Goal: Book appointment/travel/reservation

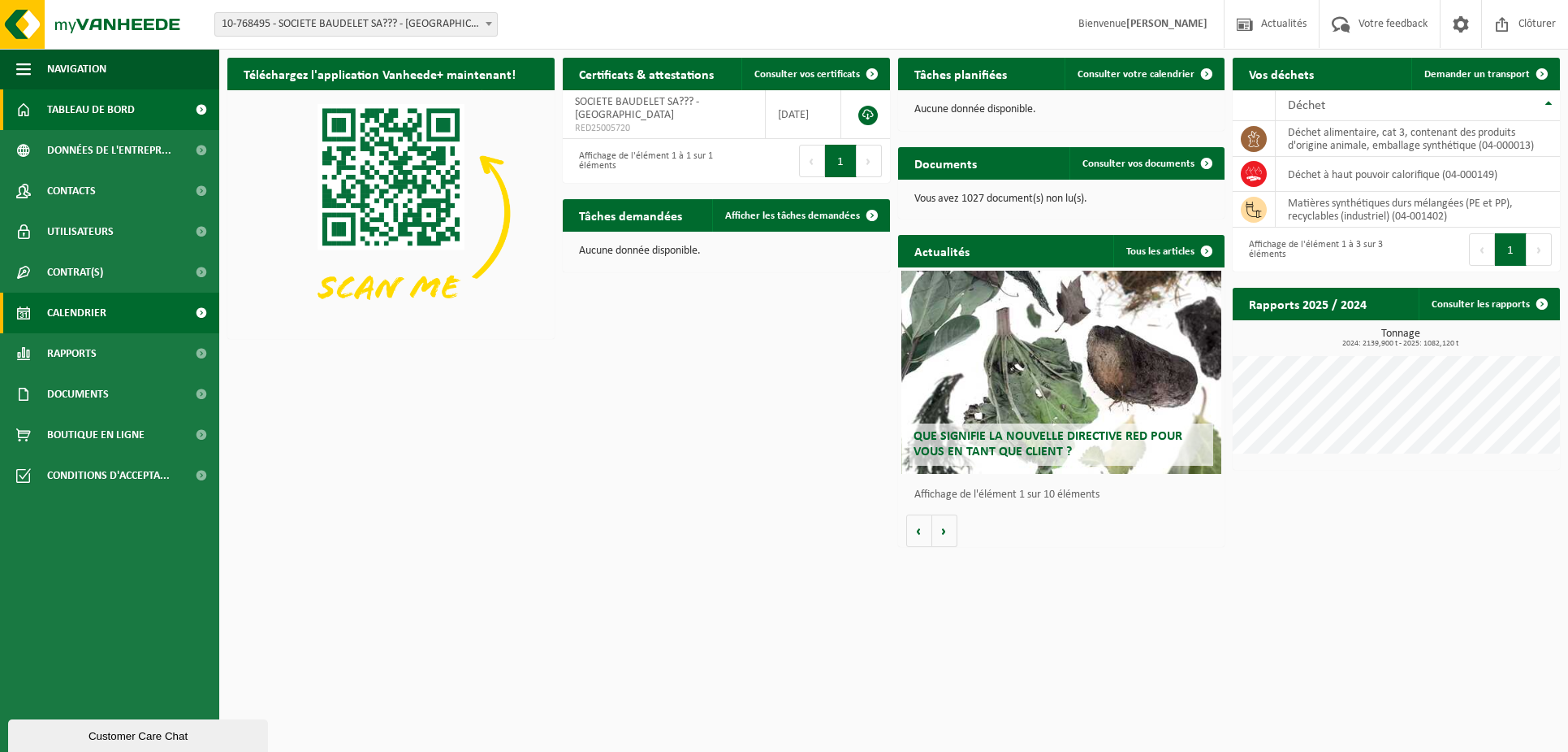
click at [66, 307] on span "Calendrier" at bounding box center [76, 313] width 60 height 41
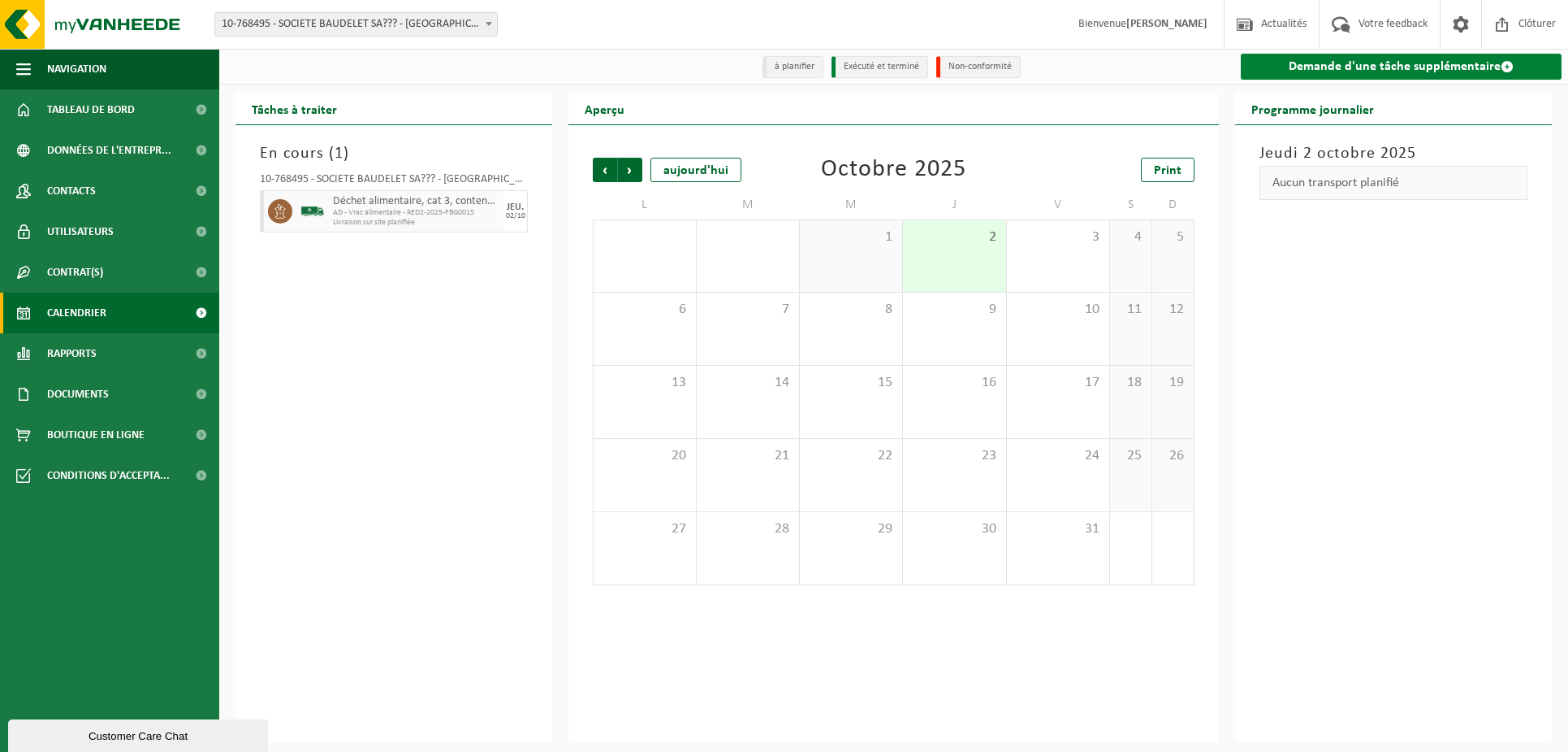
click at [1403, 59] on link "Demande d'une tâche supplémentaire" at bounding box center [1401, 66] width 321 height 26
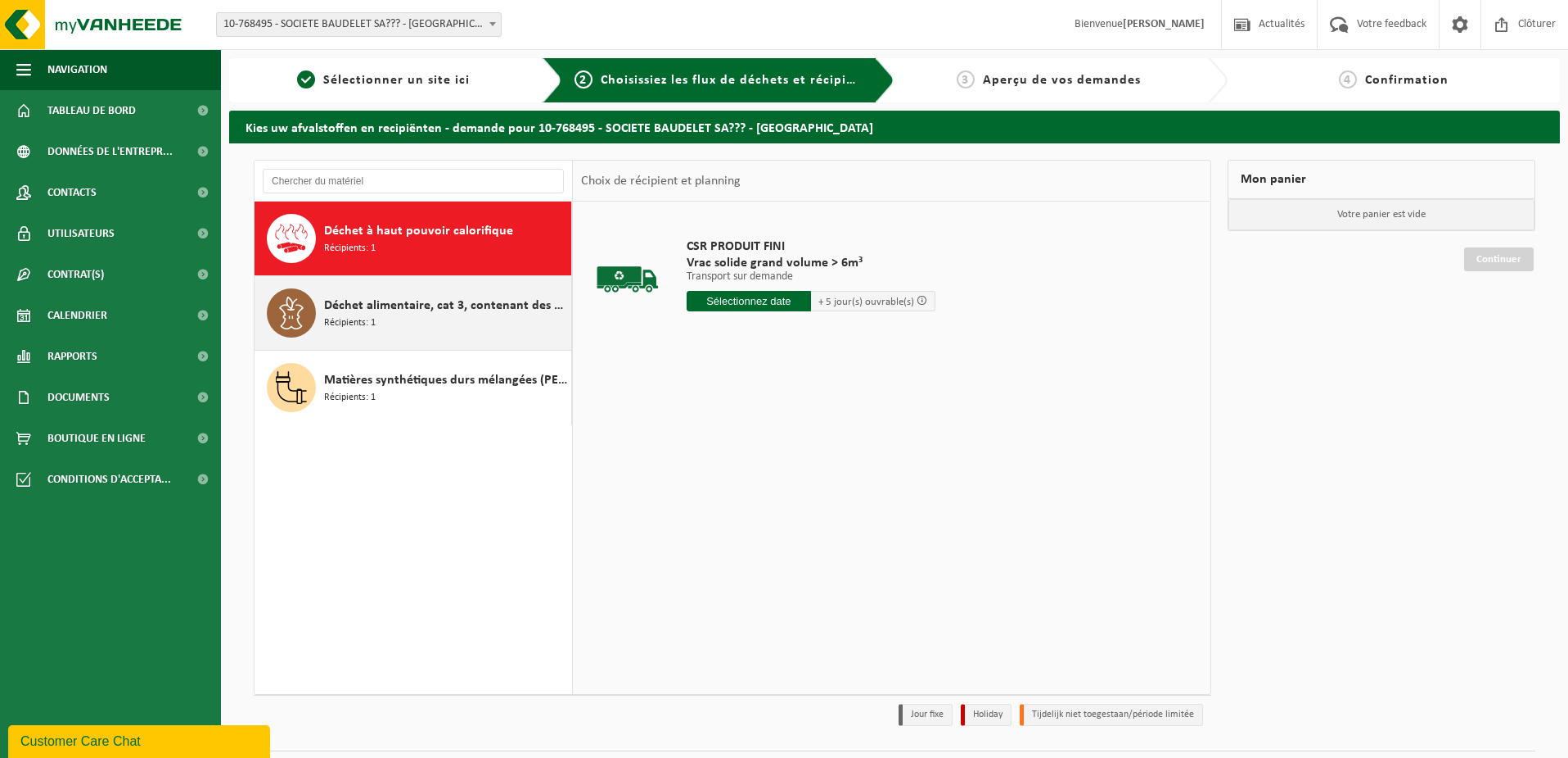
click at [423, 325] on div "Déchet alimentaire, cat 3, contenant des produits d'origine animale, emballage …" at bounding box center [446, 312] width 243 height 49
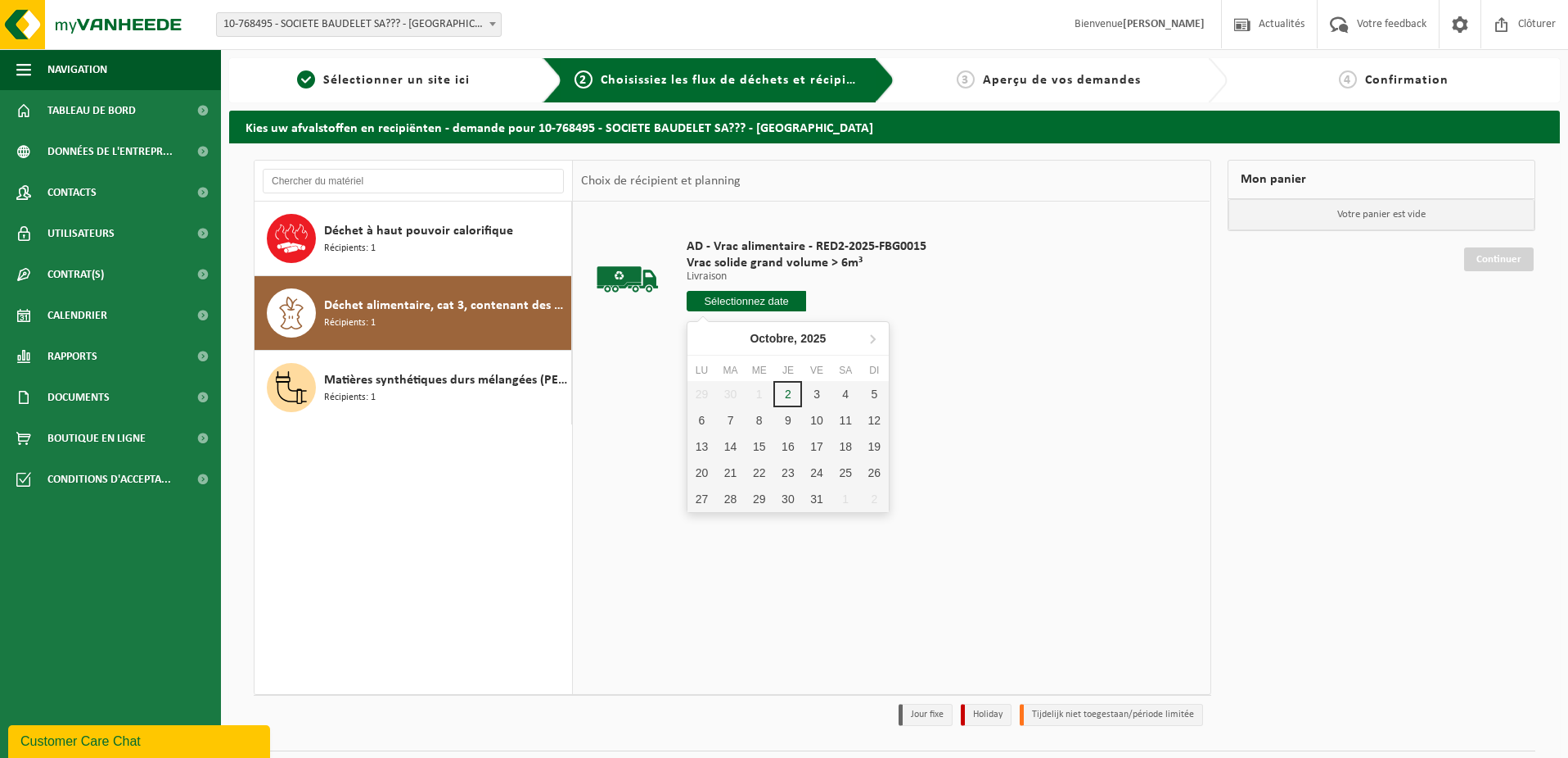
click at [758, 298] on input "text" at bounding box center [747, 301] width 120 height 21
click at [705, 420] on div "6" at bounding box center [702, 420] width 29 height 26
type input "à partir de 2025-10-06"
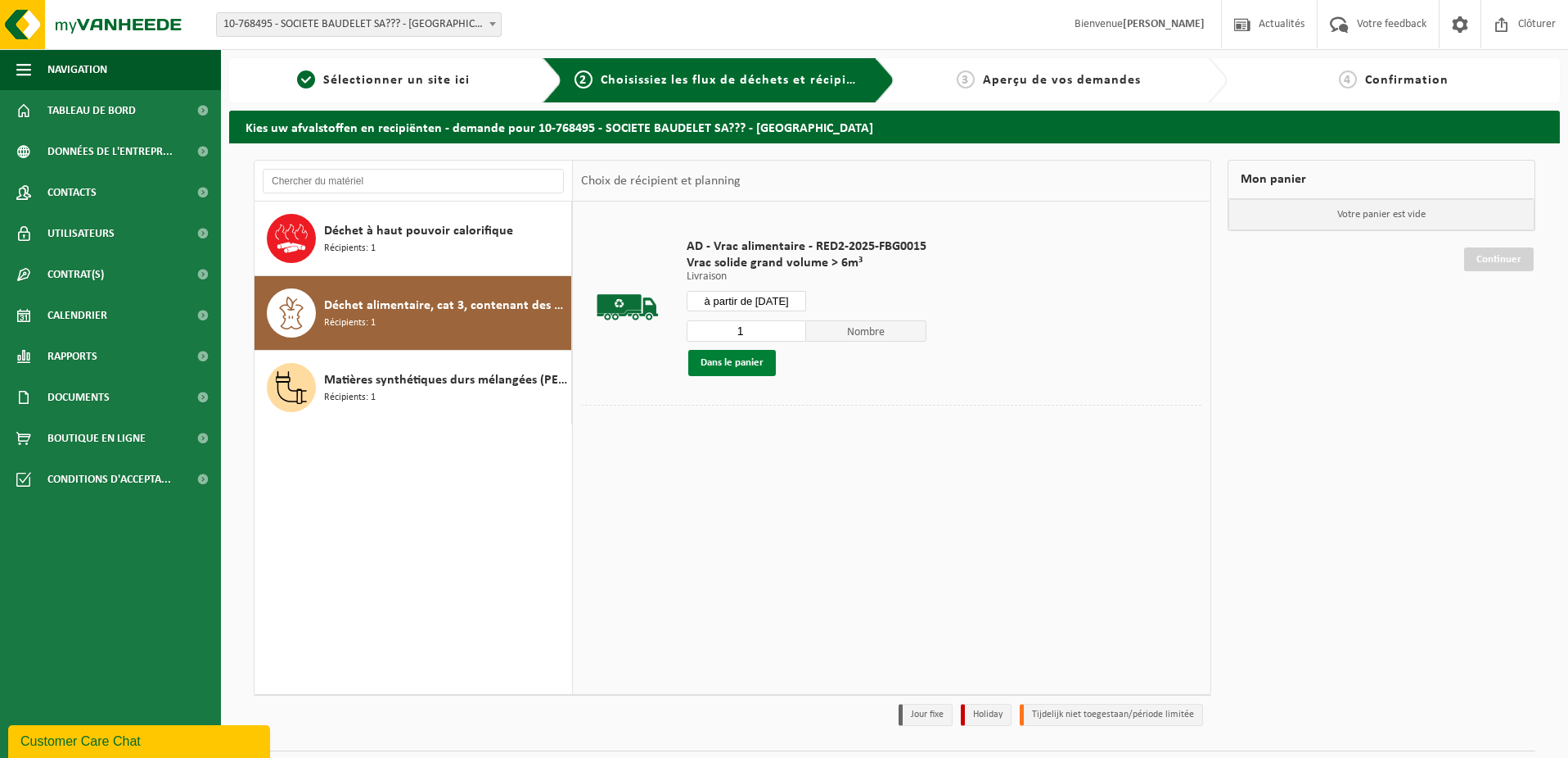
click at [732, 363] on button "Dans le panier" at bounding box center [732, 362] width 88 height 26
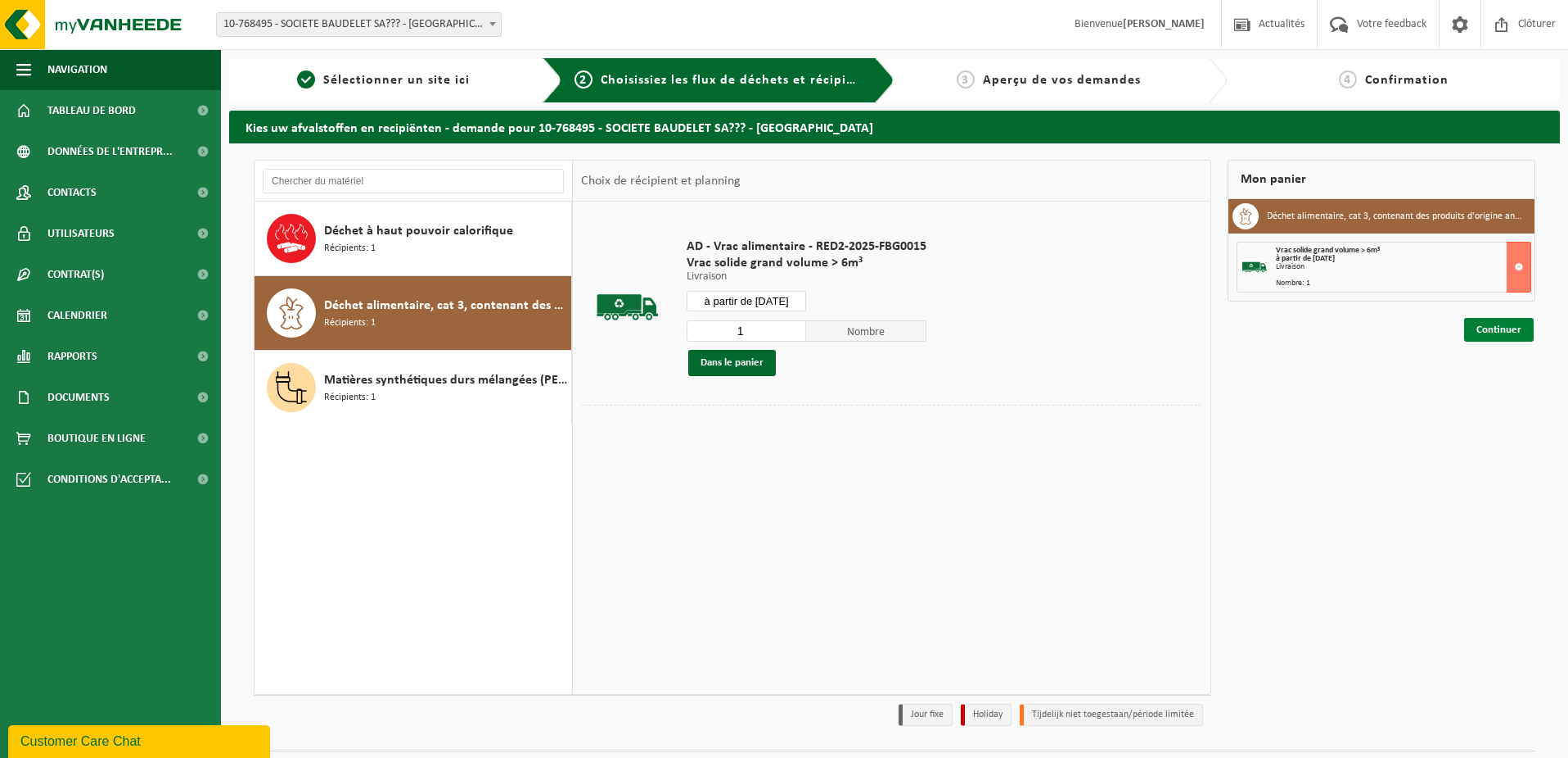
click at [1503, 332] on link "Continuer" at bounding box center [1499, 329] width 70 height 23
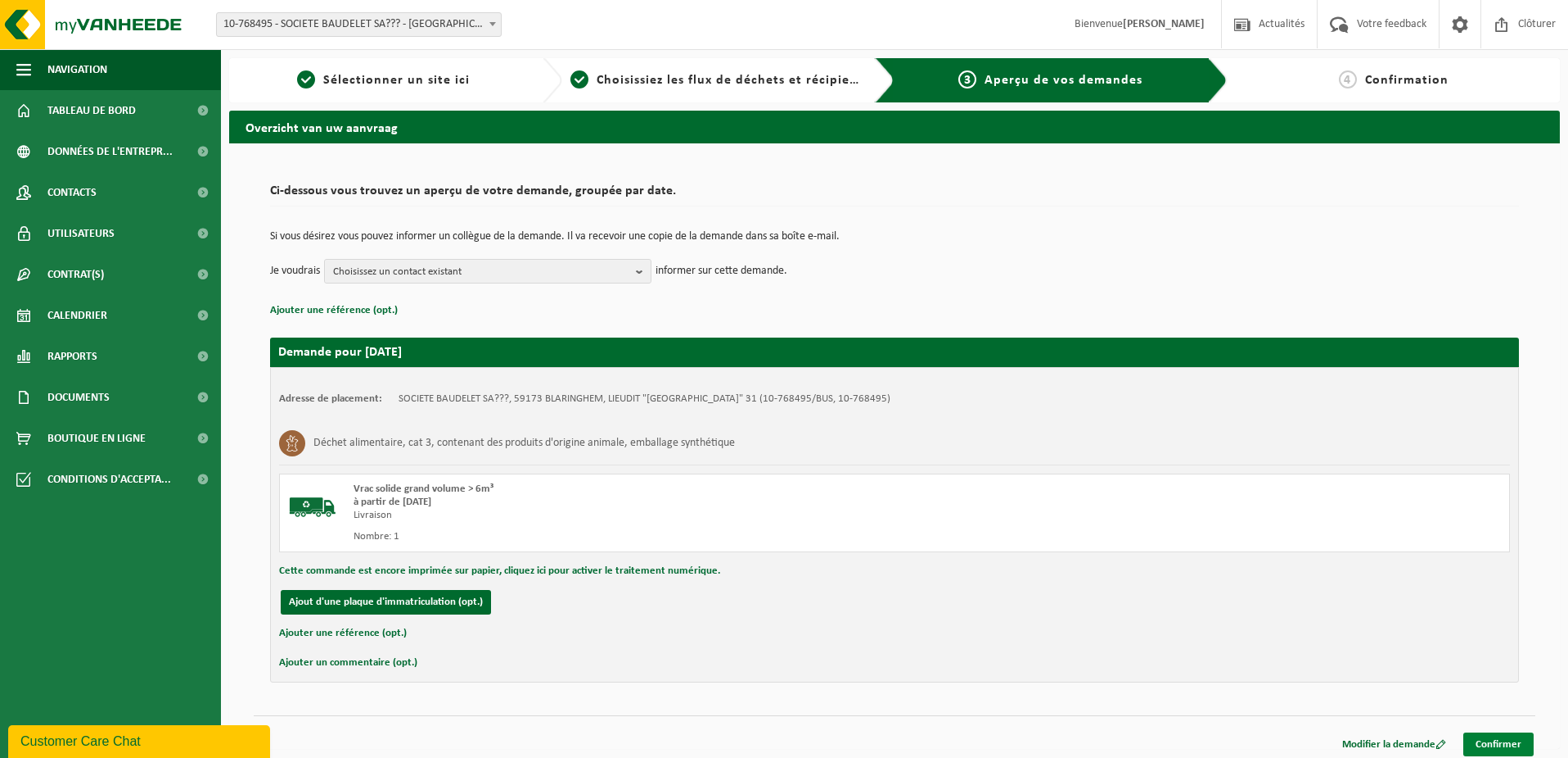
click at [1493, 742] on link "Confirmer" at bounding box center [1499, 744] width 71 height 23
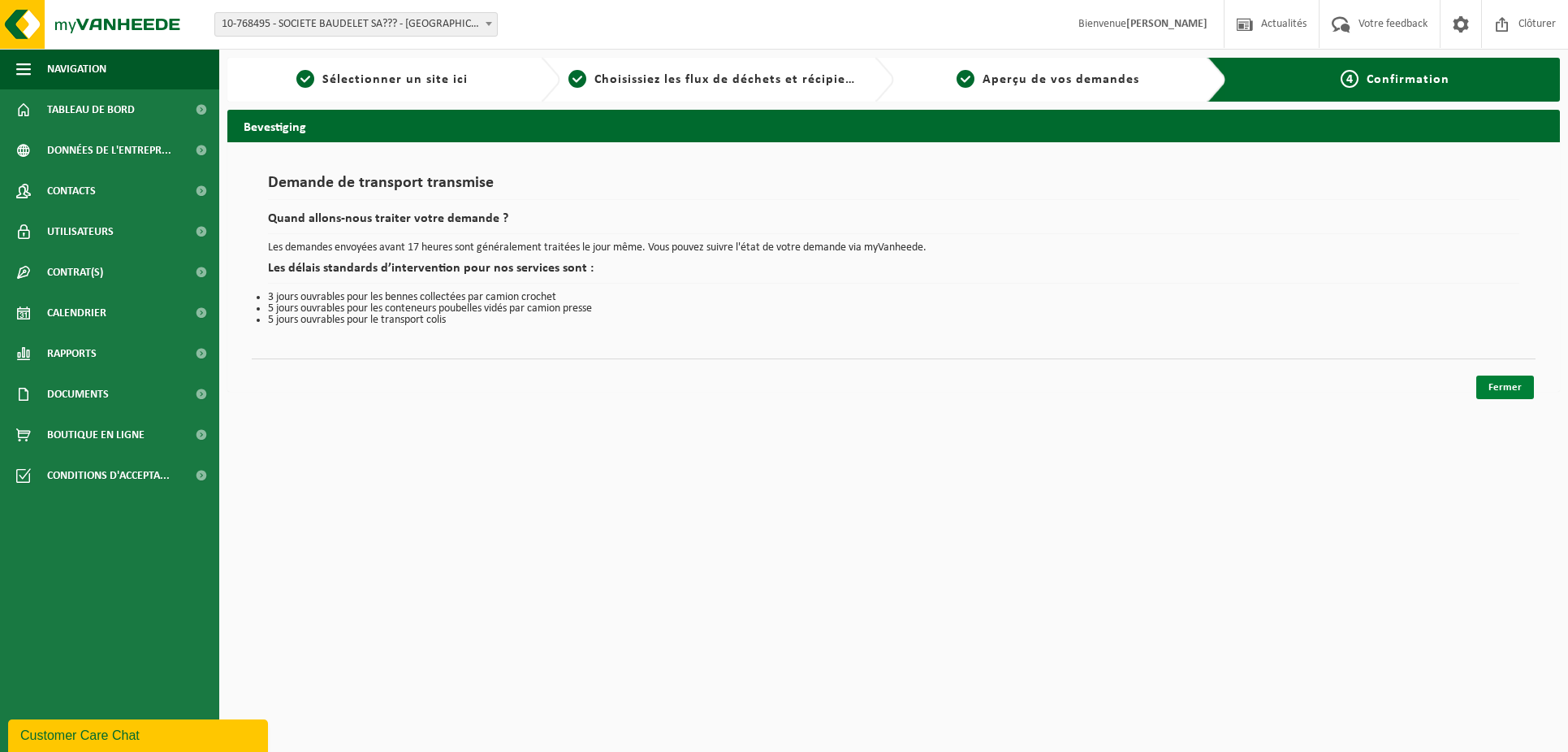
click at [1504, 385] on link "Fermer" at bounding box center [1505, 387] width 58 height 23
